Goal: Task Accomplishment & Management: Use online tool/utility

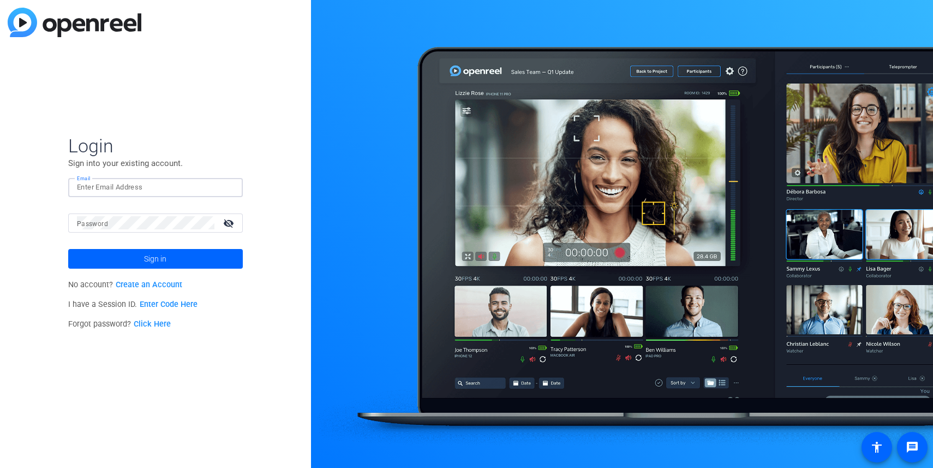
type input "[EMAIL_ADDRESS][DOMAIN_NAME]"
click at [155, 258] on button "Sign in" at bounding box center [155, 259] width 175 height 20
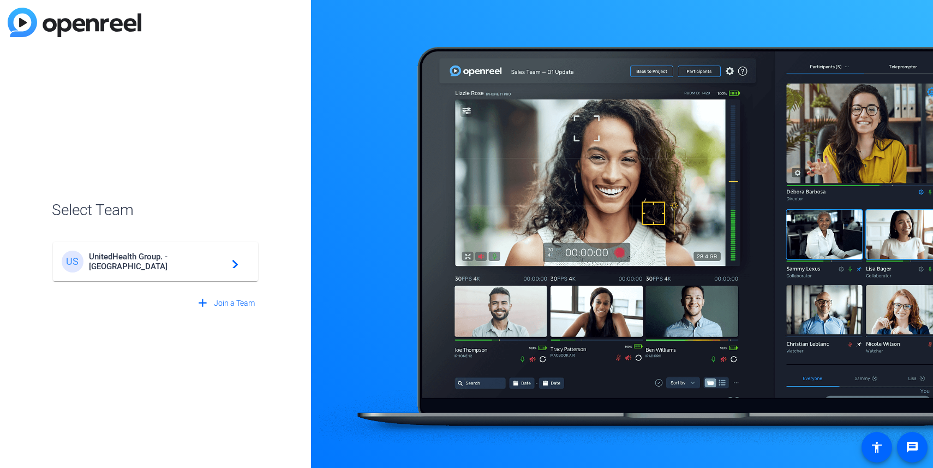
click at [230, 263] on mat-icon "navigate_next" at bounding box center [231, 261] width 13 height 13
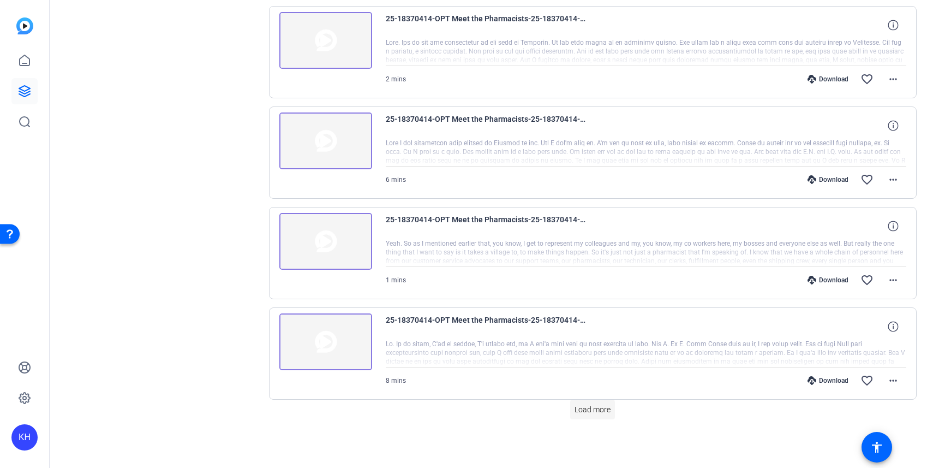
click at [598, 408] on span "Load more" at bounding box center [593, 409] width 36 height 11
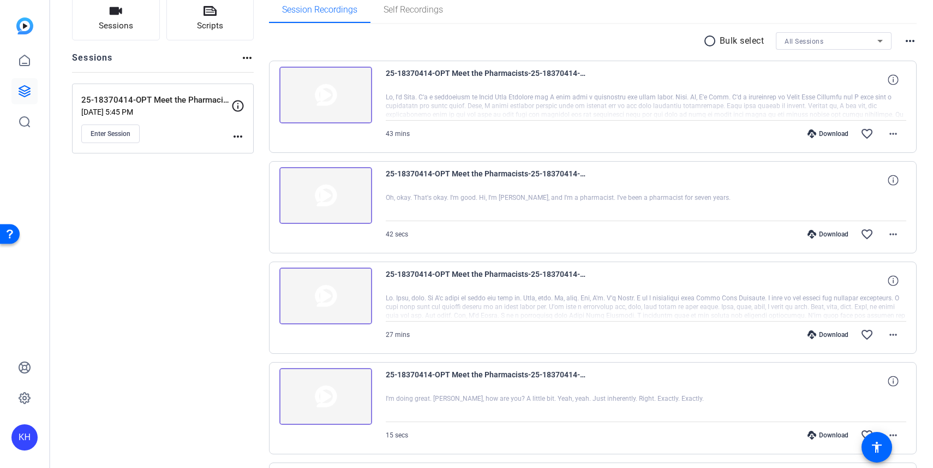
scroll to position [83, 0]
click at [661, 304] on div at bounding box center [646, 306] width 521 height 27
click at [895, 332] on mat-icon "more_horiz" at bounding box center [893, 334] width 13 height 13
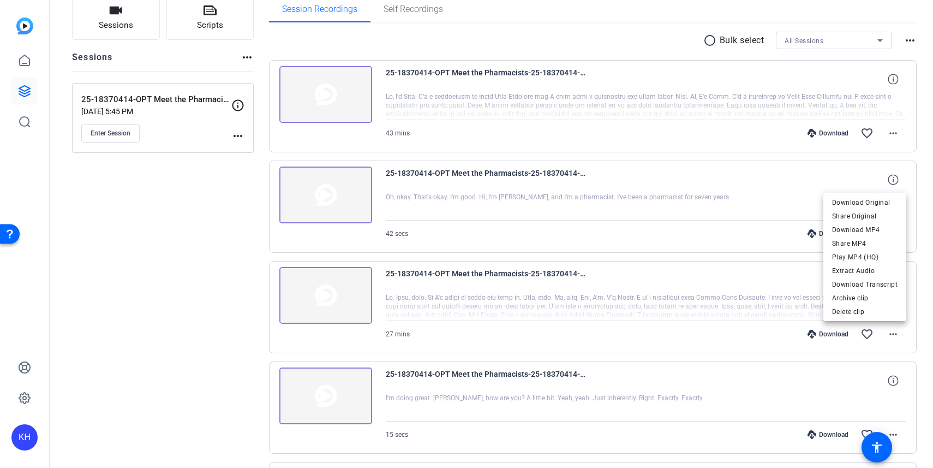
click at [743, 303] on div at bounding box center [466, 234] width 933 height 468
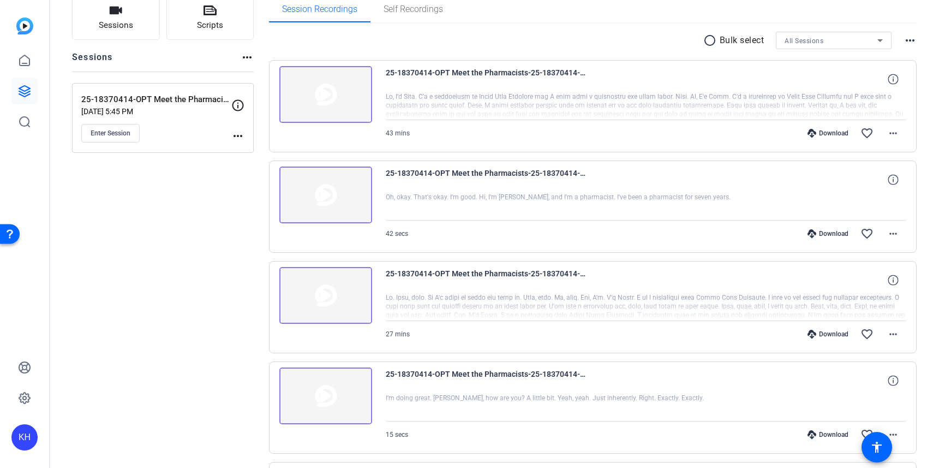
click at [539, 299] on div at bounding box center [646, 306] width 521 height 27
click at [321, 304] on img at bounding box center [325, 295] width 93 height 57
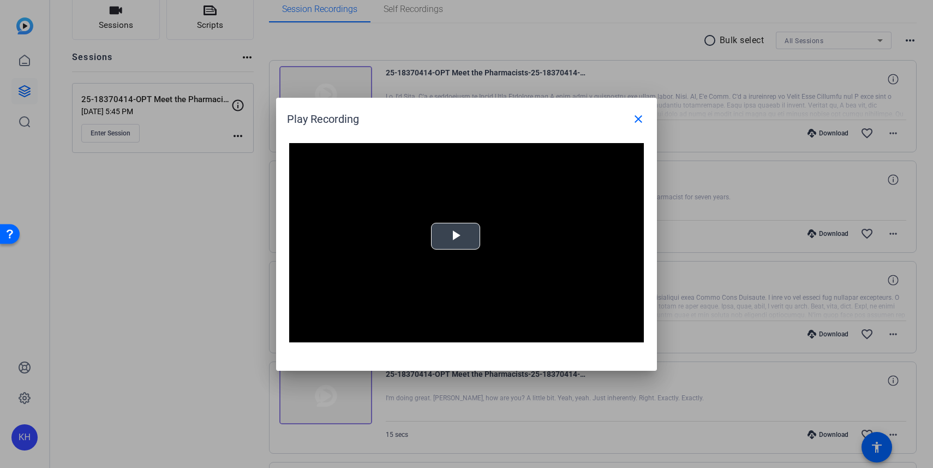
click at [456, 236] on span "Video Player" at bounding box center [456, 236] width 0 height 0
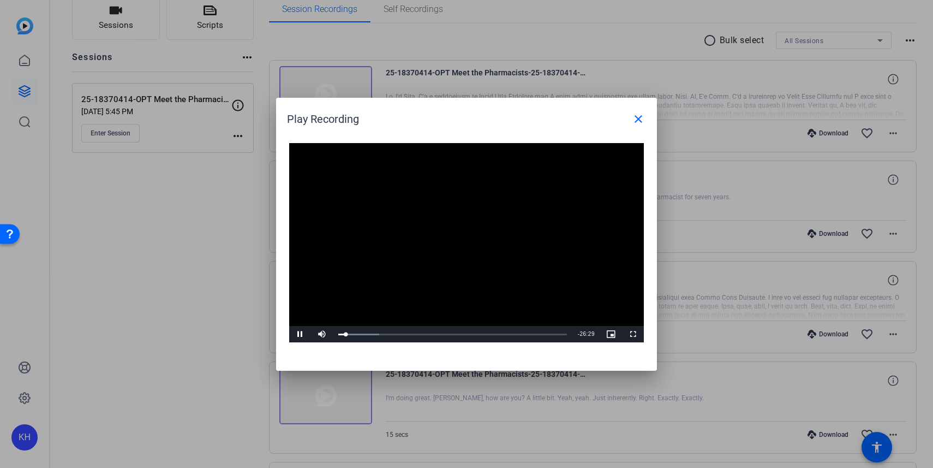
click at [299, 334] on span "Video Player" at bounding box center [300, 334] width 22 height 0
click at [642, 115] on mat-icon "close" at bounding box center [638, 118] width 13 height 13
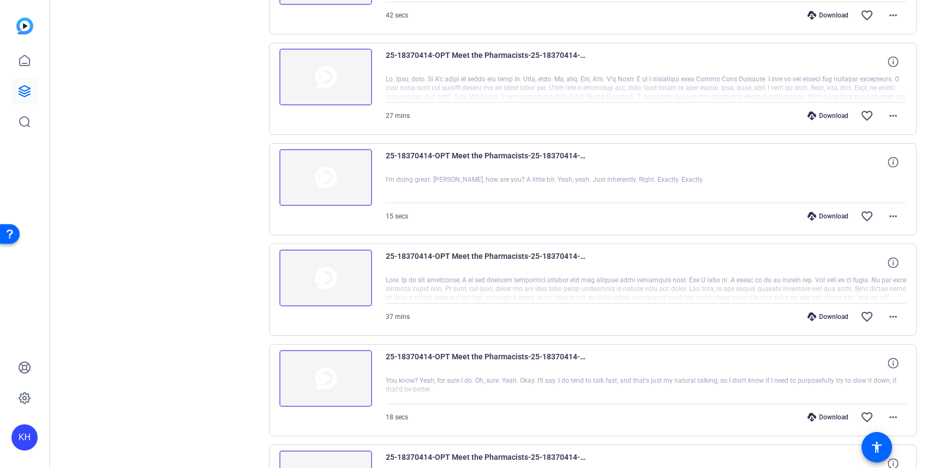
scroll to position [312, 0]
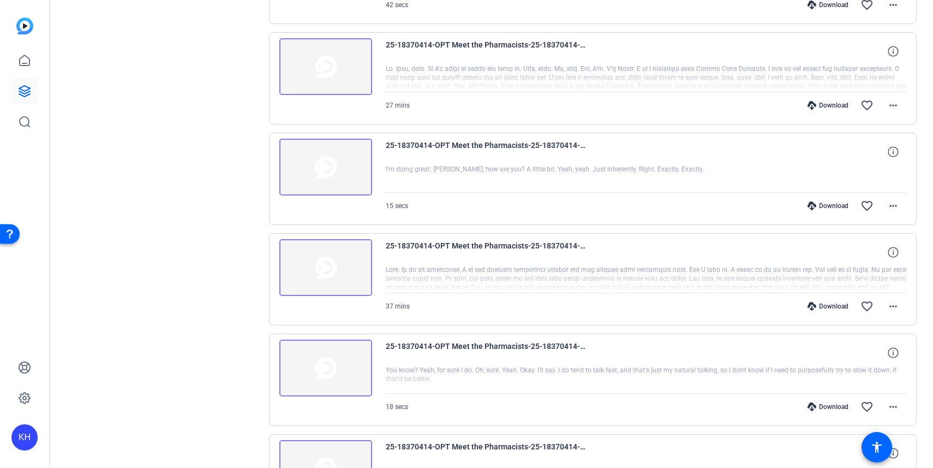
click at [569, 272] on div at bounding box center [646, 278] width 521 height 27
click at [320, 271] on img at bounding box center [325, 267] width 93 height 57
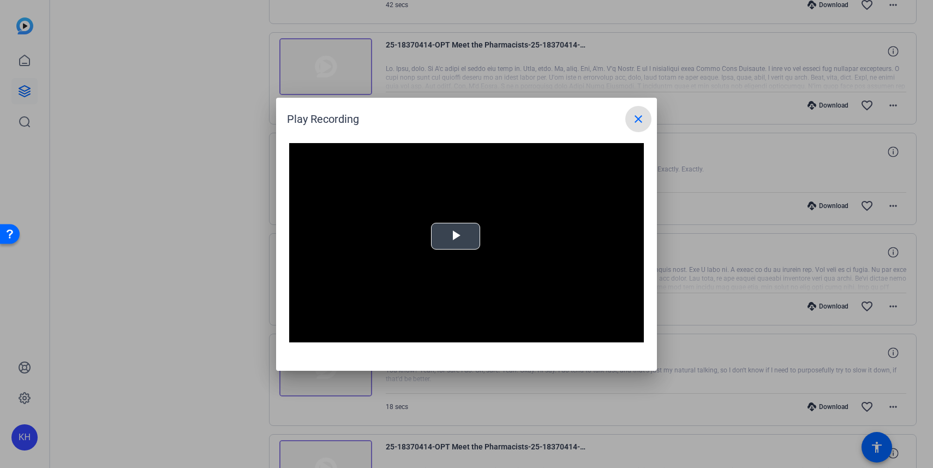
click at [456, 236] on span "Video Player" at bounding box center [456, 236] width 0 height 0
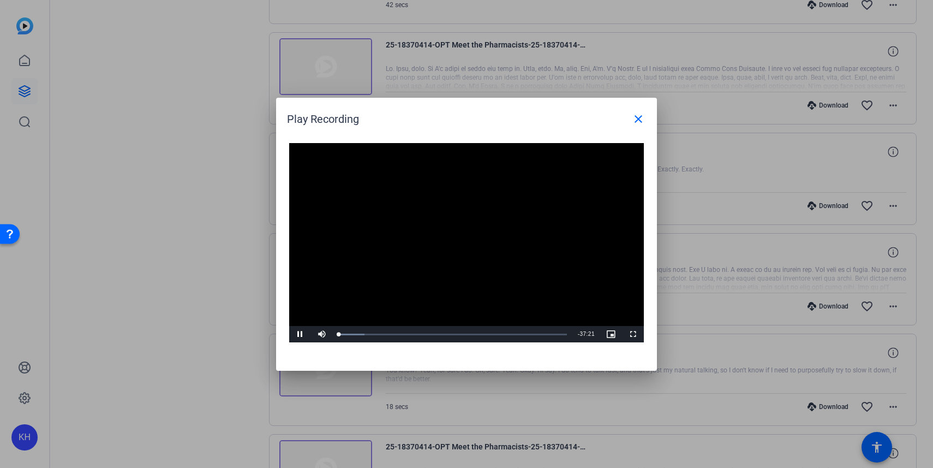
click at [297, 334] on span "Video Player" at bounding box center [300, 334] width 22 height 0
click at [634, 119] on mat-icon "close" at bounding box center [638, 118] width 13 height 13
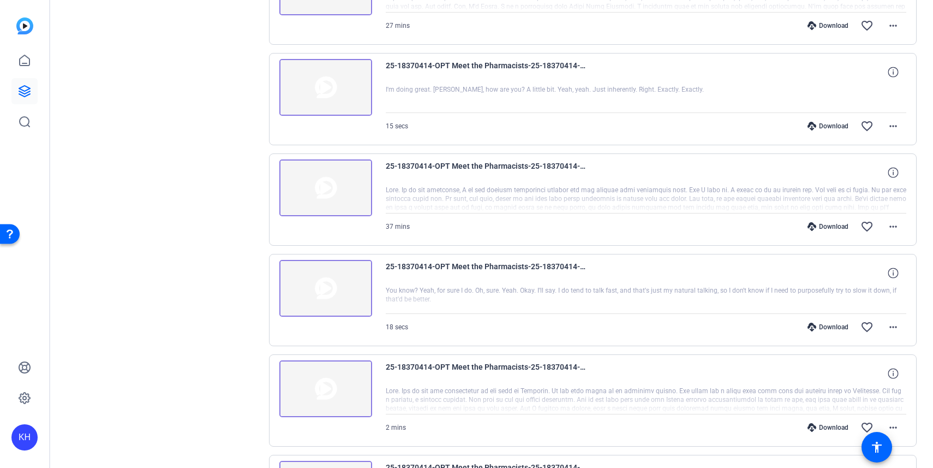
scroll to position [391, 0]
click at [467, 203] on div at bounding box center [646, 199] width 521 height 27
click at [320, 189] on img at bounding box center [325, 187] width 93 height 57
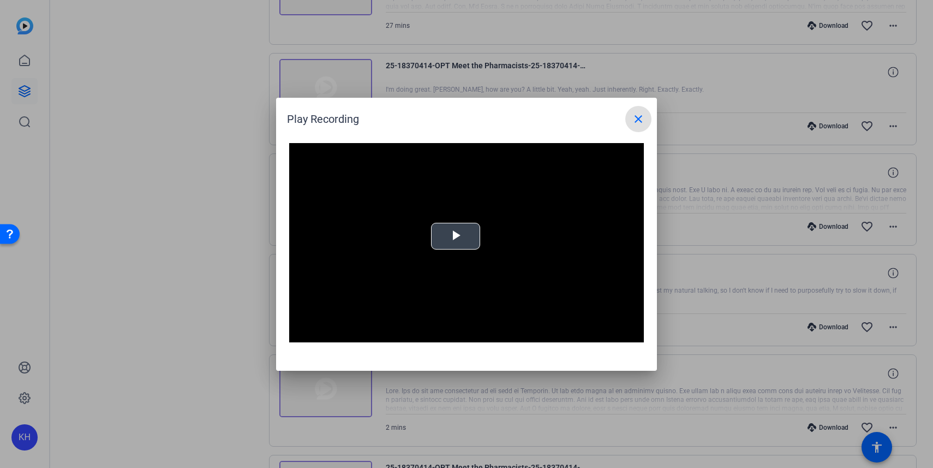
click at [456, 236] on span "Video Player" at bounding box center [456, 236] width 0 height 0
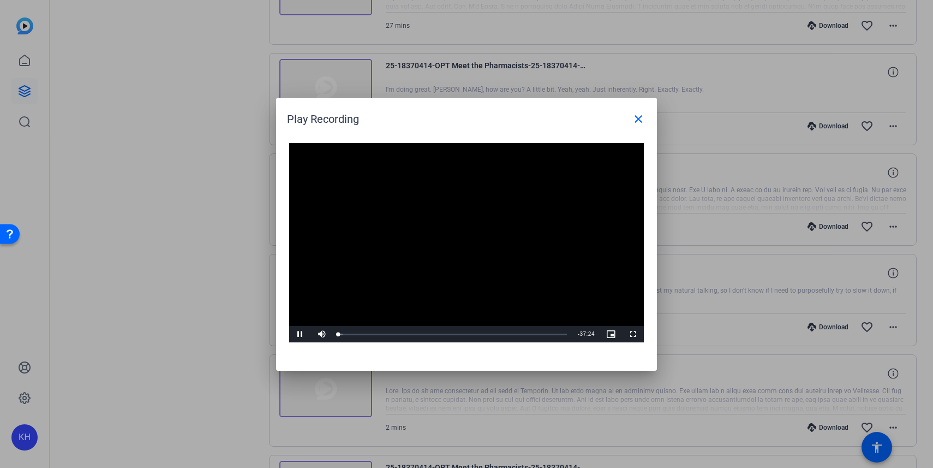
click at [300, 334] on span "Video Player" at bounding box center [300, 334] width 22 height 0
click at [638, 114] on mat-icon "close" at bounding box center [638, 118] width 13 height 13
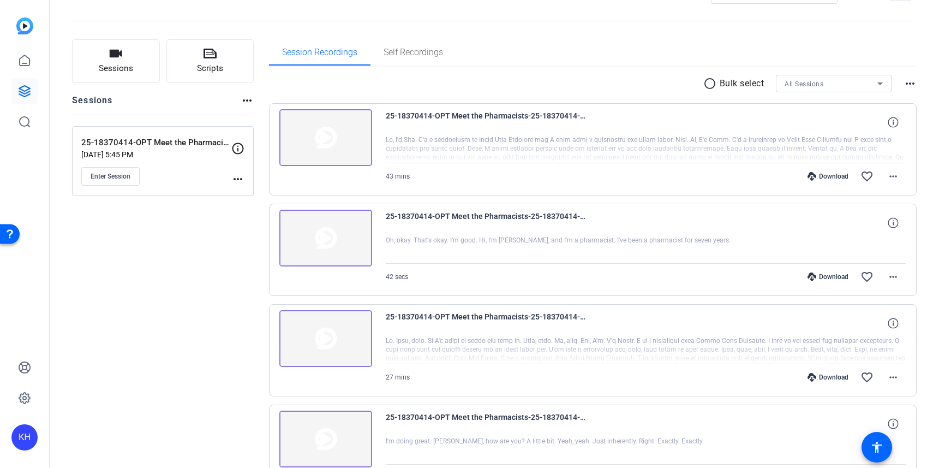
scroll to position [39, 0]
click at [319, 143] on img at bounding box center [325, 138] width 93 height 57
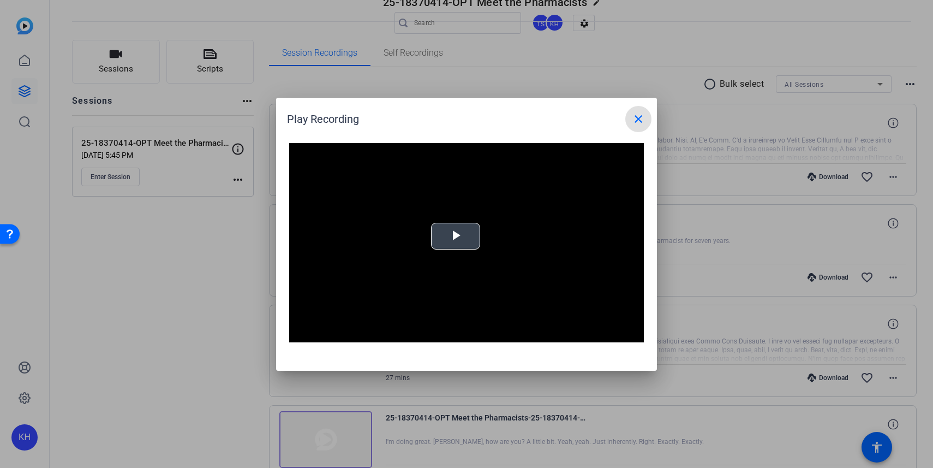
click at [456, 236] on span "Video Player" at bounding box center [456, 236] width 0 height 0
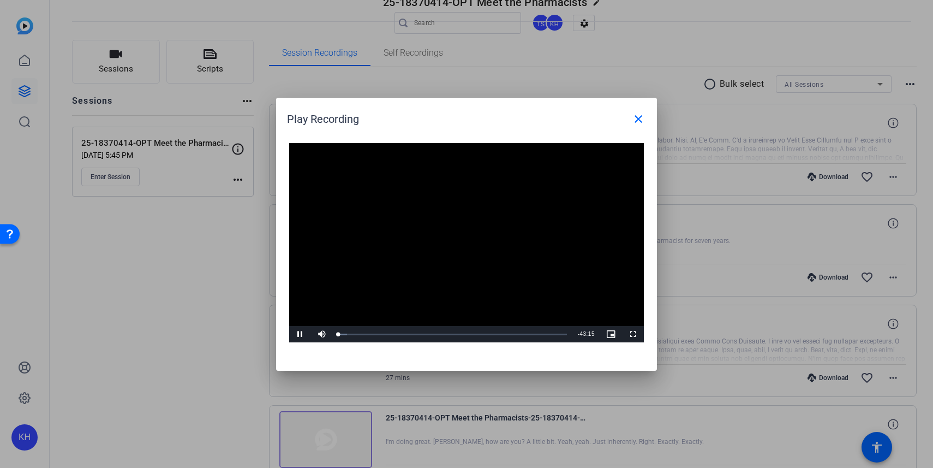
click at [299, 334] on span "Video Player" at bounding box center [300, 334] width 22 height 0
click at [639, 116] on mat-icon "close" at bounding box center [638, 118] width 13 height 13
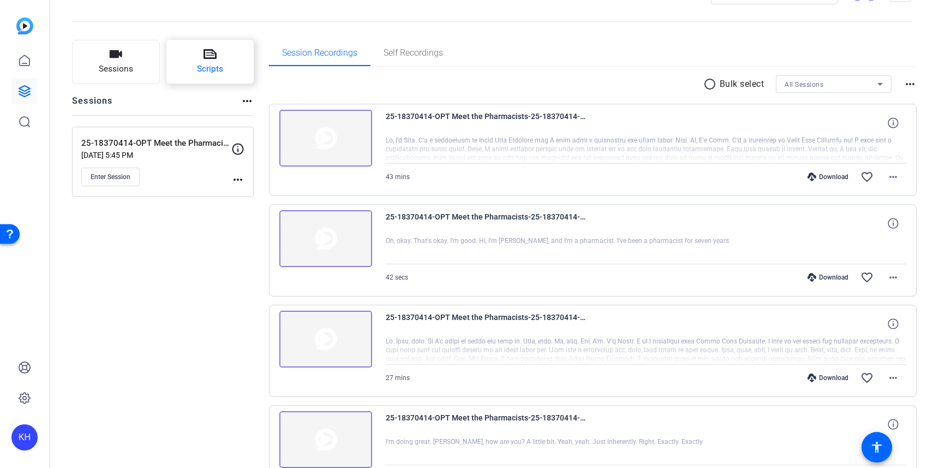
click at [200, 68] on span "Scripts" at bounding box center [210, 69] width 26 height 13
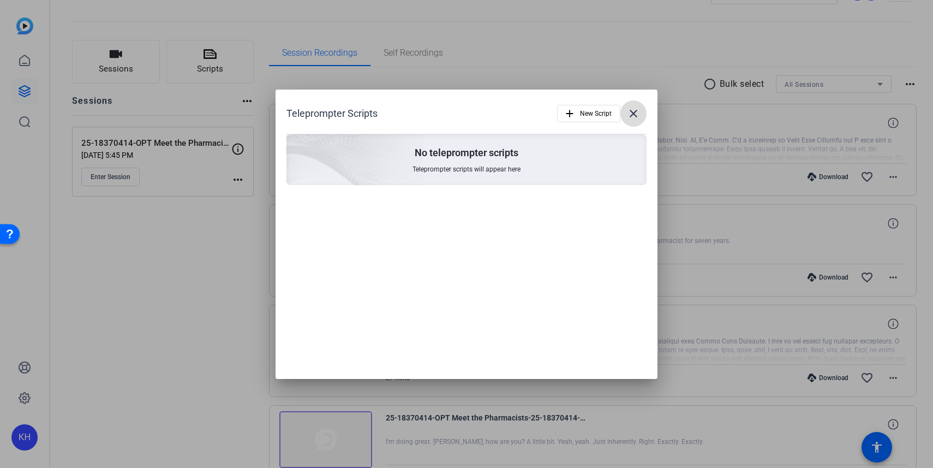
click at [638, 115] on mat-icon "close" at bounding box center [633, 113] width 13 height 13
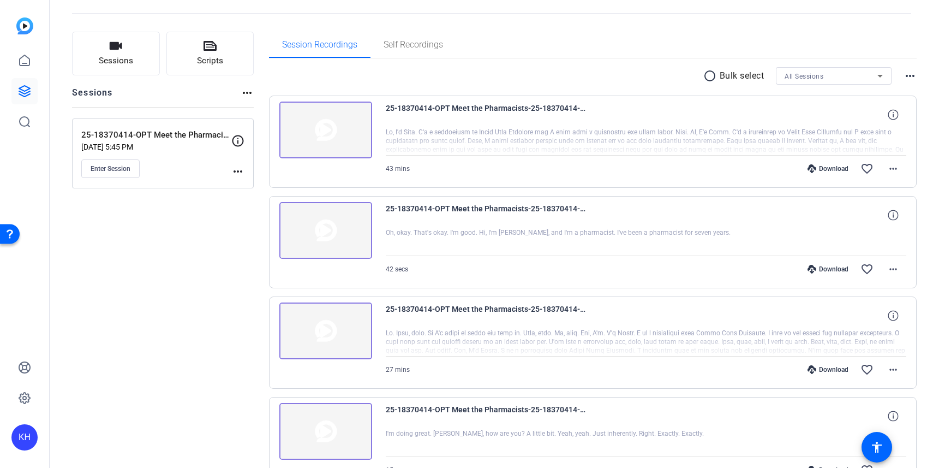
scroll to position [48, 0]
